Goal: Task Accomplishment & Management: Manage account settings

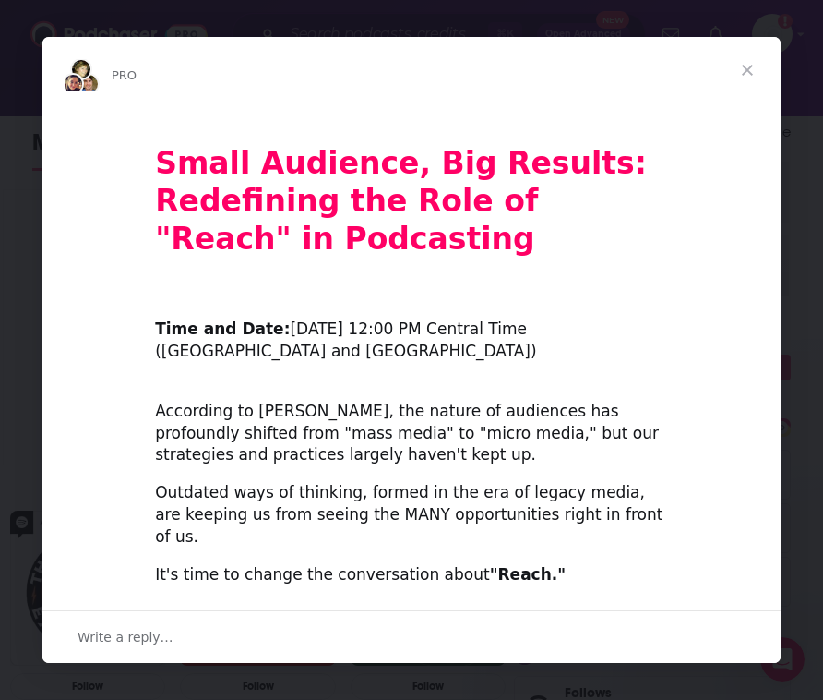
click at [748, 69] on span "Close" at bounding box center [747, 70] width 66 height 66
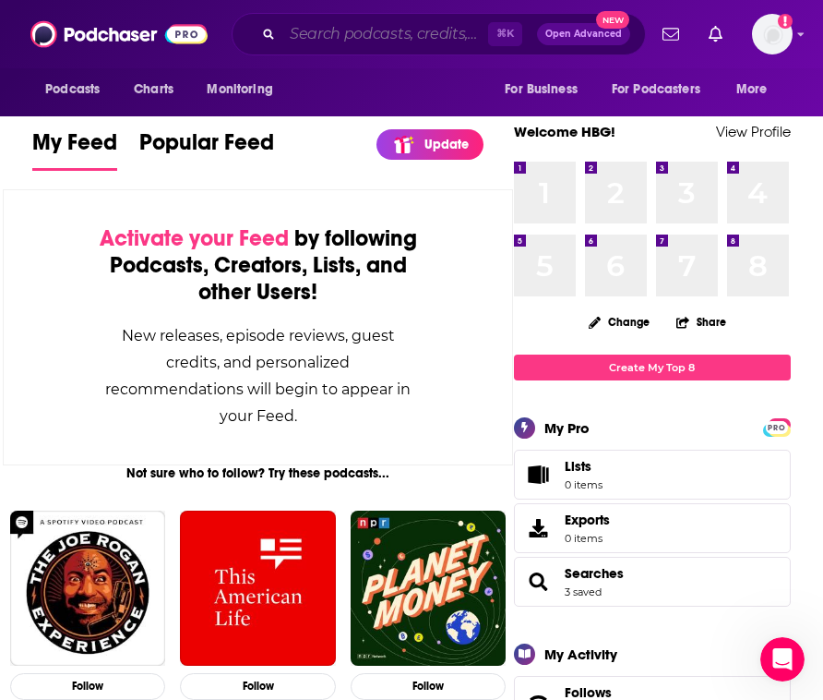
click at [348, 36] on input "Search podcasts, credits, & more..." at bounding box center [385, 34] width 206 height 30
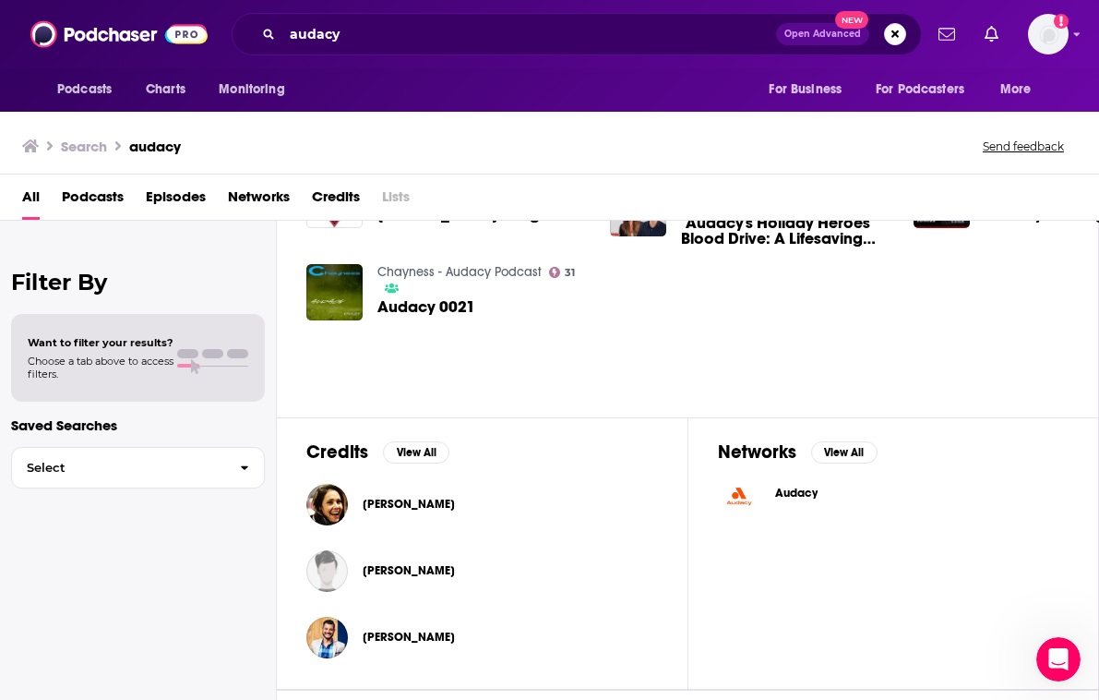
scroll to position [387, 0]
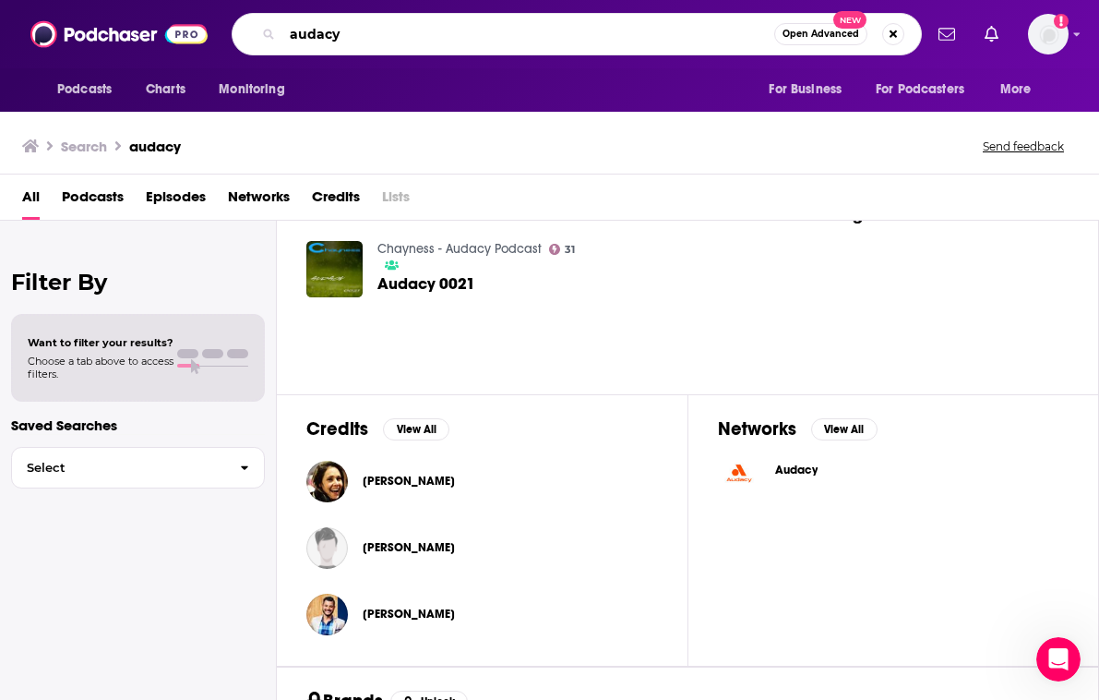
drag, startPoint x: 365, startPoint y: 37, endPoint x: 263, endPoint y: 23, distance: 102.5
click at [263, 23] on div "audacy Open Advanced New" at bounding box center [577, 34] width 690 height 42
type input "[PERSON_NAME]"
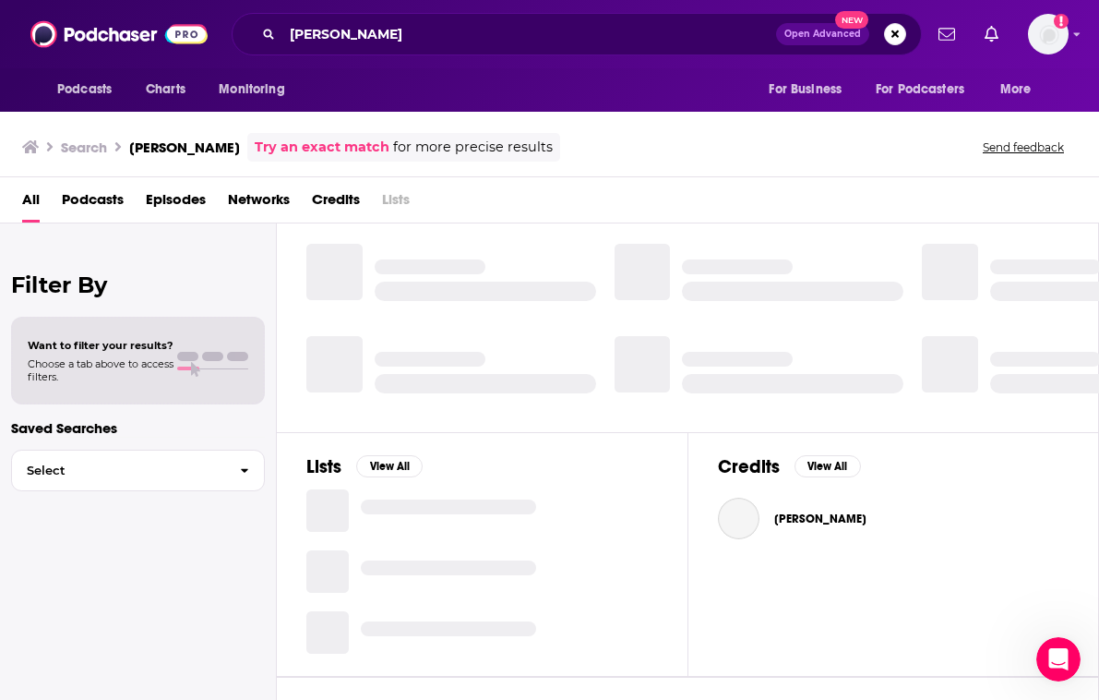
scroll to position [387, 0]
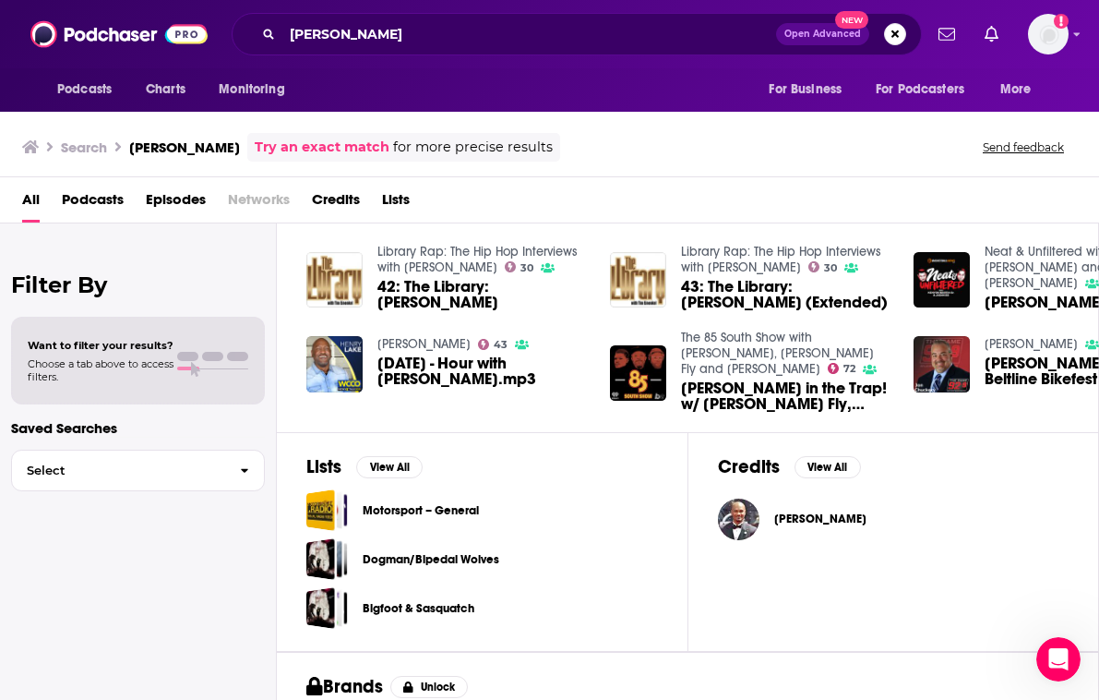
click at [822, 294] on span "[PERSON_NAME]" at bounding box center [1045, 302] width 121 height 16
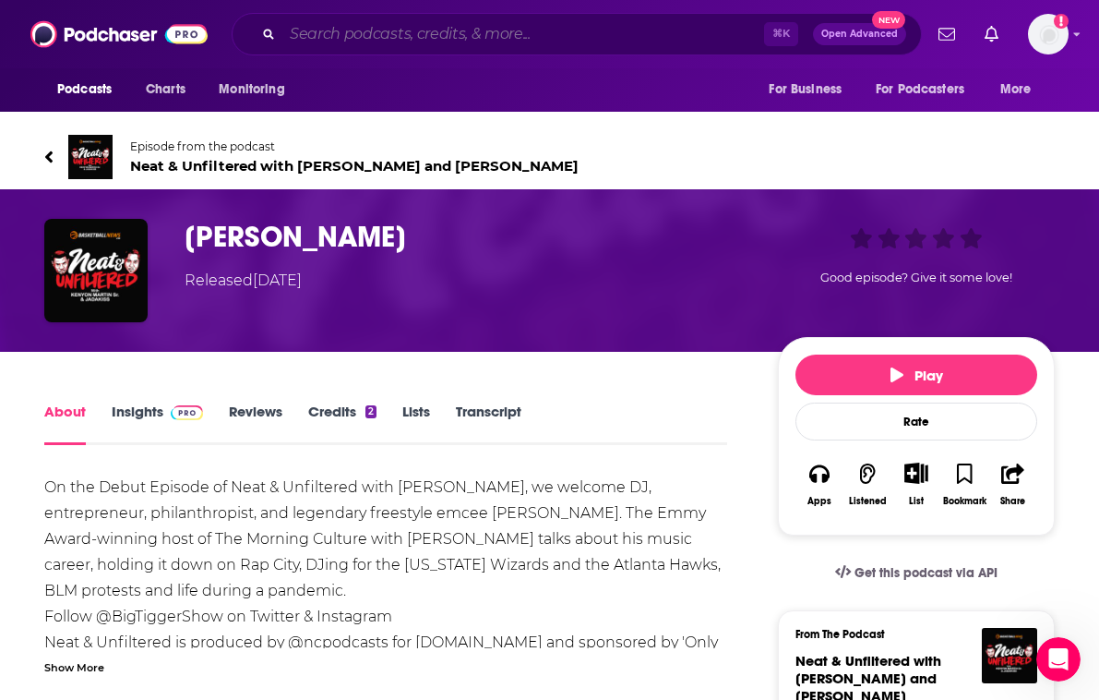
click at [430, 37] on input "Search podcasts, credits, & more..." at bounding box center [523, 34] width 482 height 30
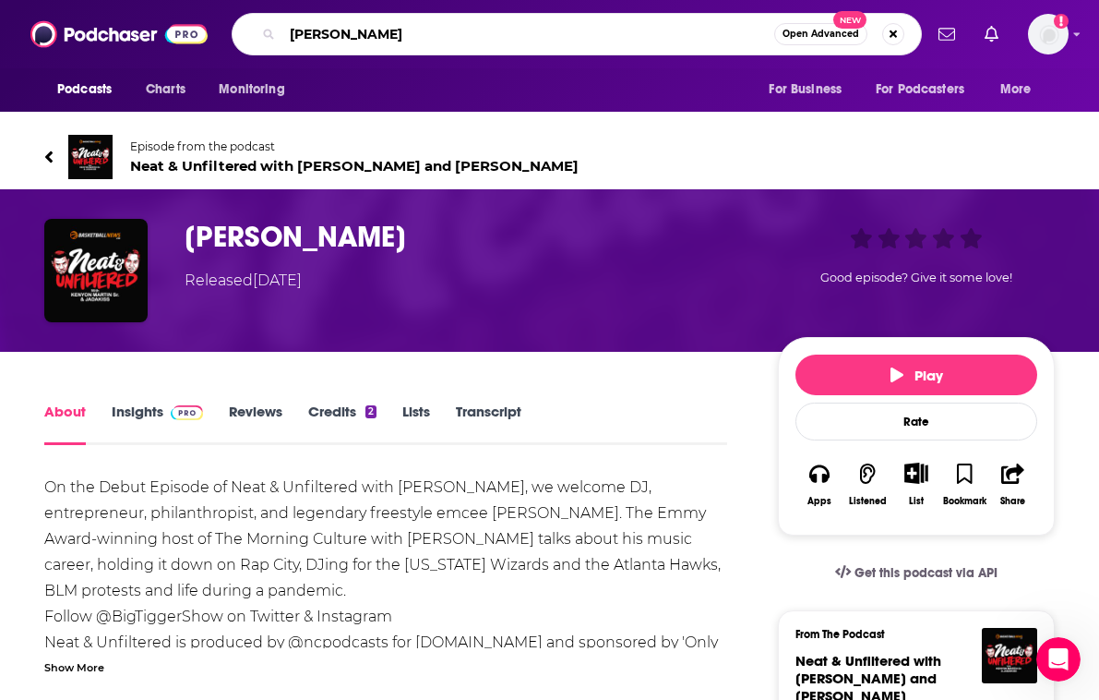
type input "[PERSON_NAME]"
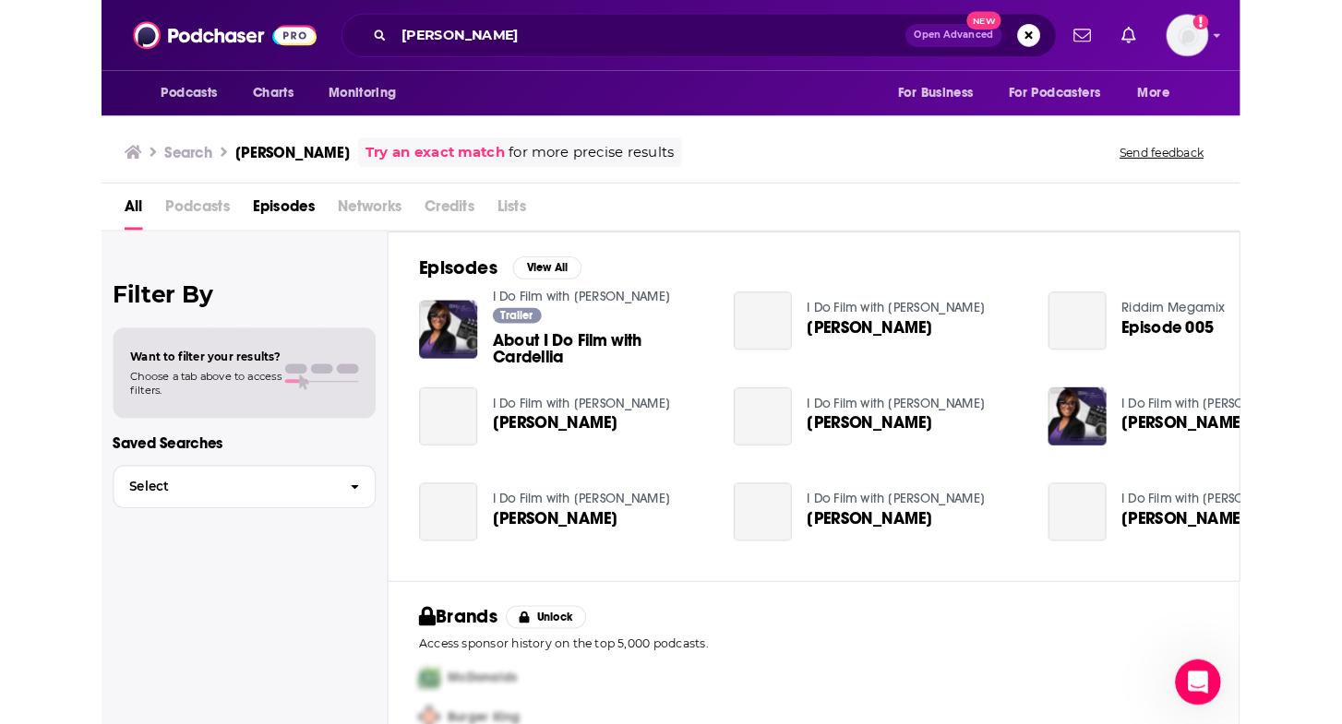
scroll to position [66, 0]
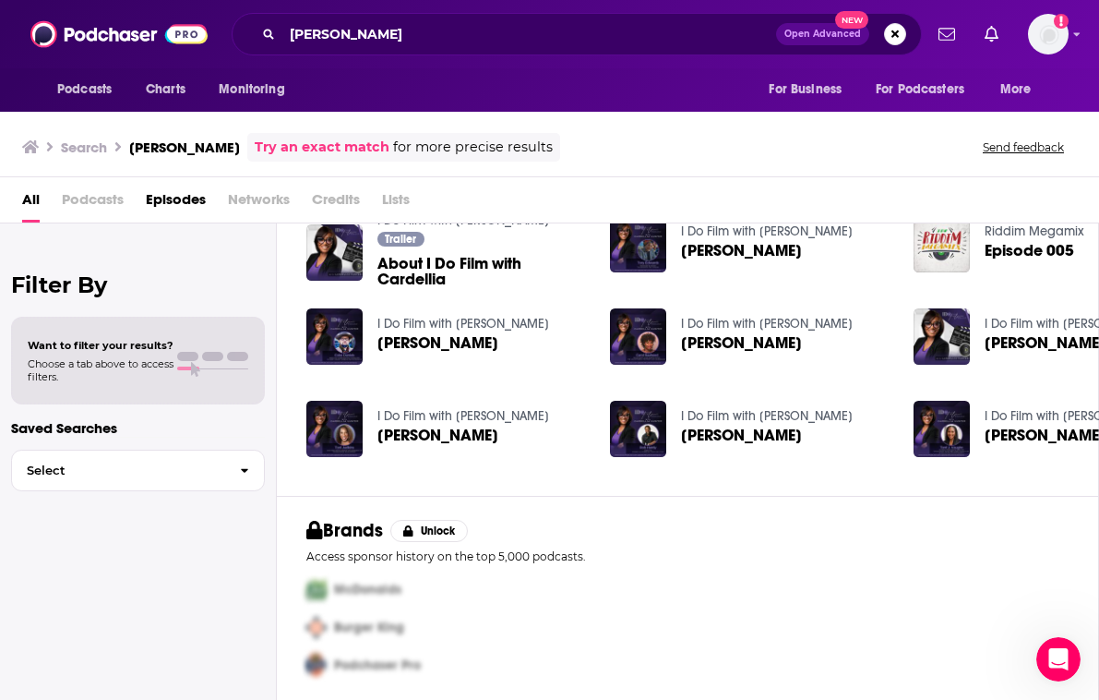
click at [822, 40] on div "Podcasts Charts Monitoring [PERSON_NAME] Open Advanced New For Business For Pod…" at bounding box center [549, 34] width 1099 height 68
click at [822, 40] on img "Logged in as hbgcommunications" at bounding box center [1048, 34] width 41 height 41
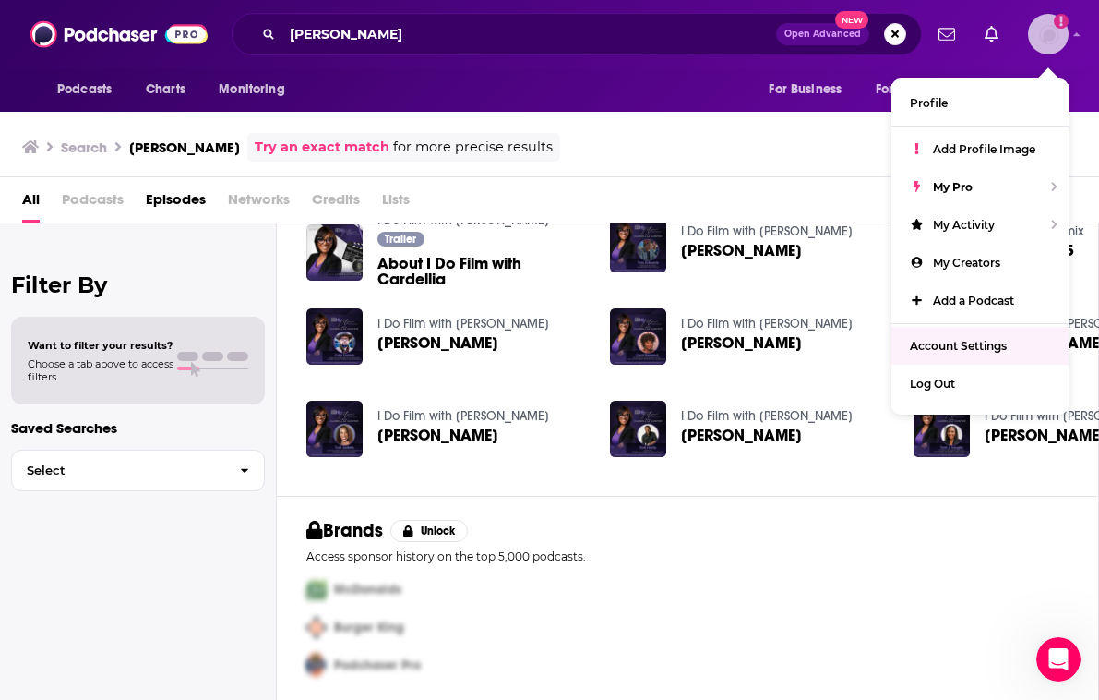
click at [822, 343] on span "Account Settings" at bounding box center [958, 346] width 97 height 14
